Goal: Navigation & Orientation: Find specific page/section

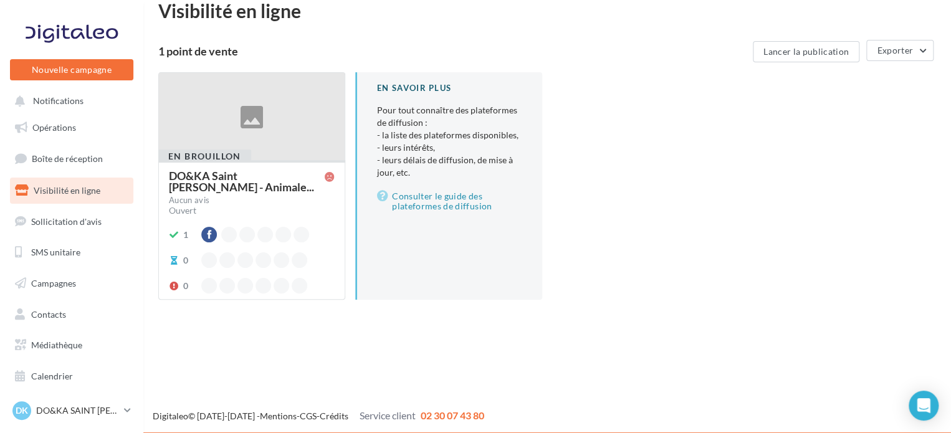
scroll to position [20, 0]
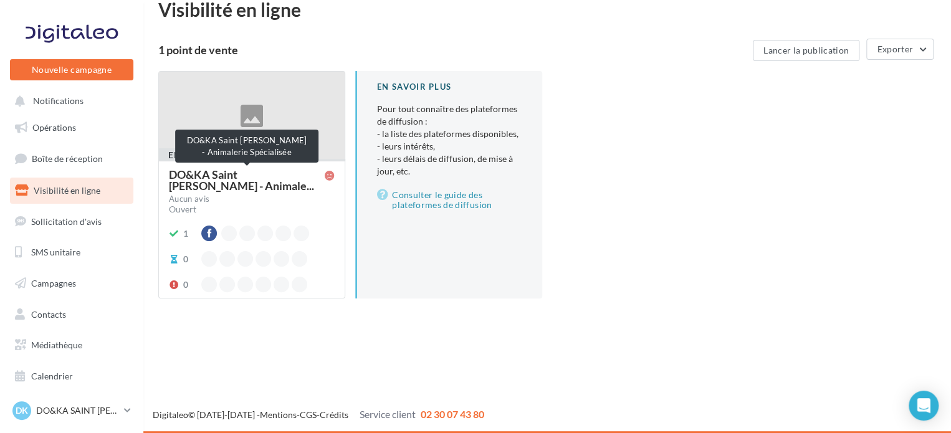
click at [254, 178] on span "DO&KA Saint Jean de Luz - Animale..." at bounding box center [247, 180] width 156 height 22
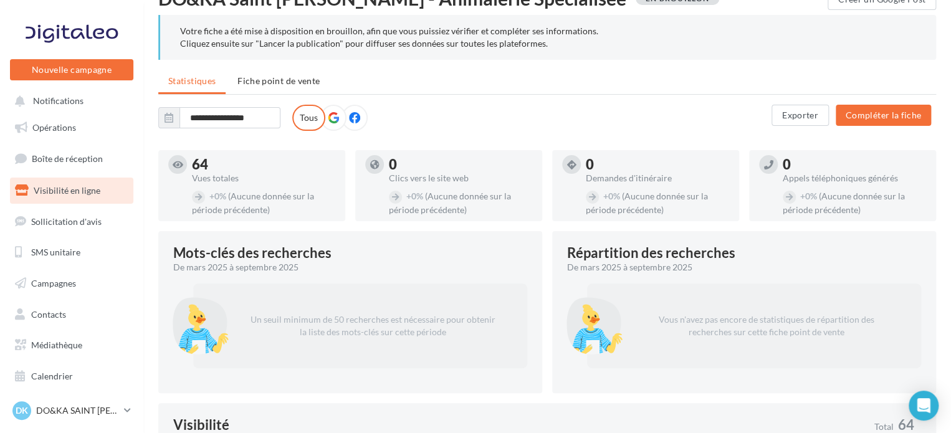
scroll to position [47, 0]
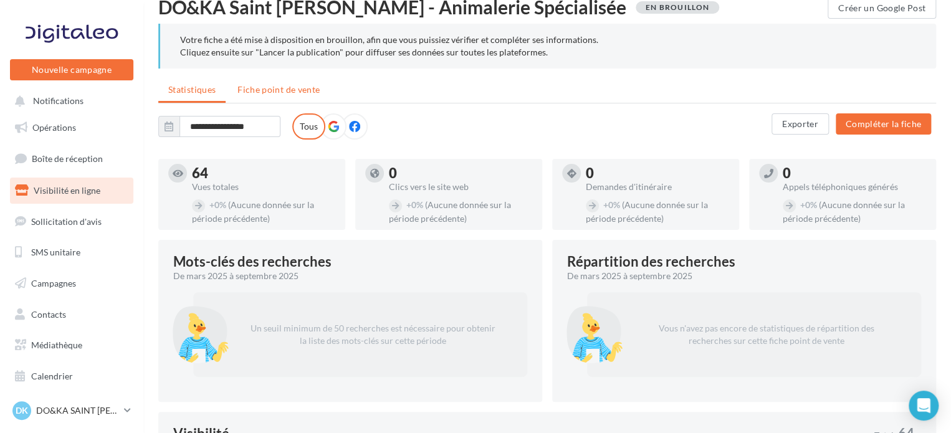
click at [291, 93] on span "Fiche point de vente" at bounding box center [278, 89] width 82 height 11
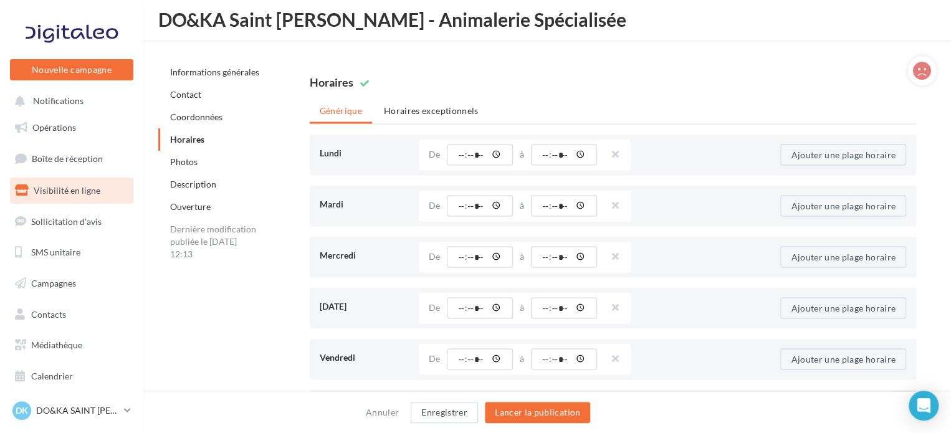
scroll to position [1104, 0]
click at [435, 114] on li "Horaires exceptionnels" at bounding box center [431, 110] width 115 height 22
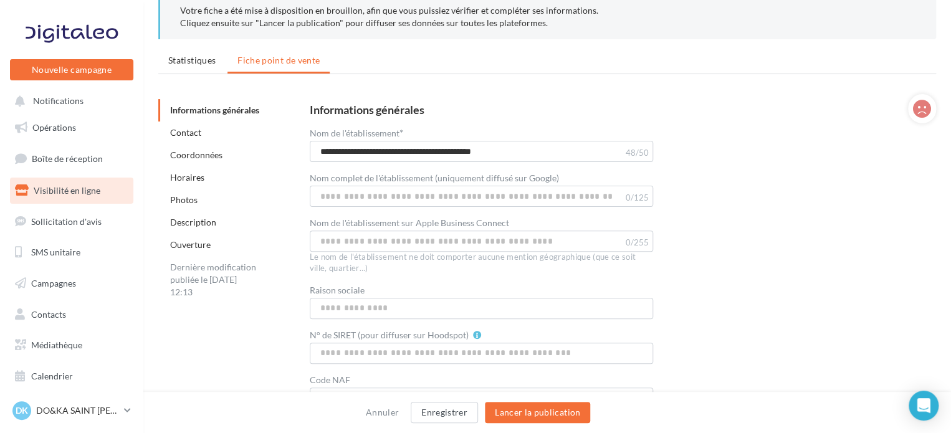
scroll to position [77, 0]
click at [83, 158] on span "Boîte de réception" at bounding box center [67, 158] width 71 height 11
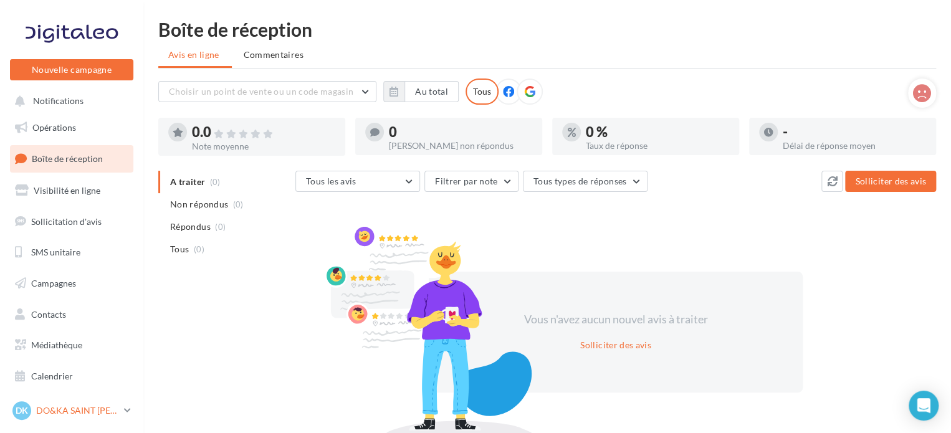
click at [81, 409] on p "DO&KA SAINT [PERSON_NAME]" at bounding box center [77, 410] width 83 height 12
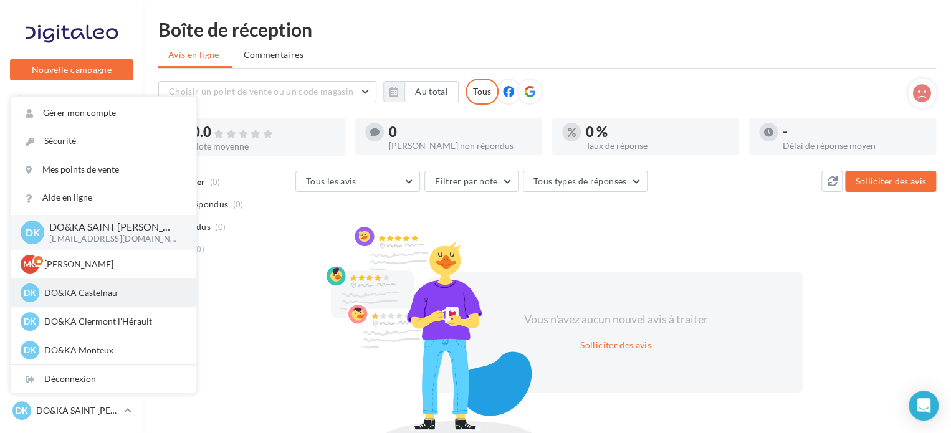
click at [94, 292] on p "DO&KA Castelnau" at bounding box center [112, 293] width 137 height 12
